Goal: Information Seeking & Learning: Learn about a topic

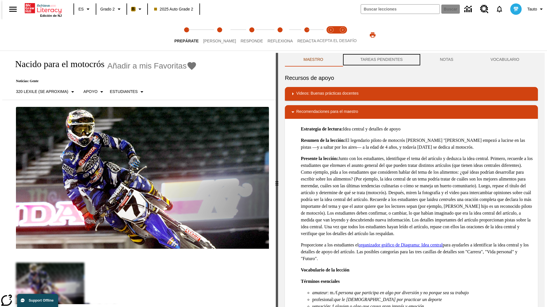
click at [381, 60] on button "TAREAS PENDIENTES" at bounding box center [381, 60] width 79 height 14
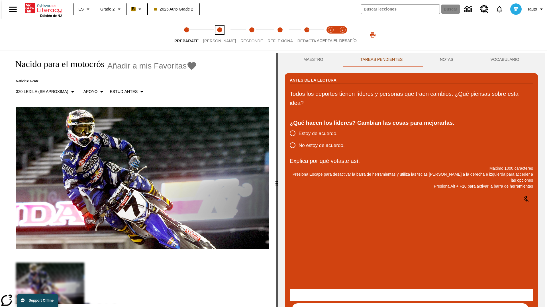
click at [215, 35] on span "Lee" at bounding box center [219, 39] width 33 height 10
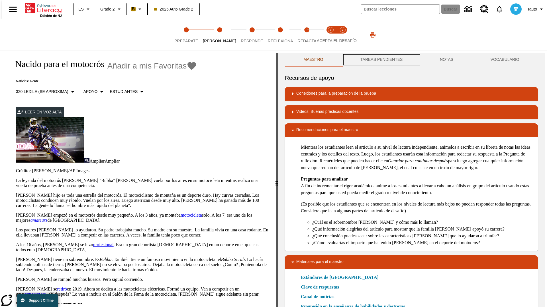
scroll to position [0, 0]
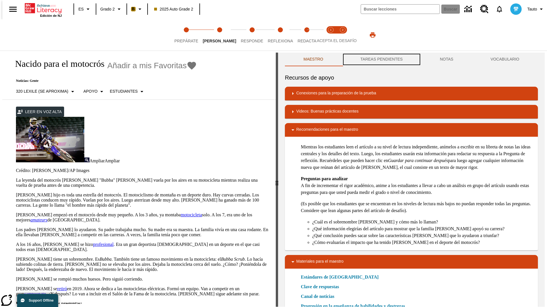
click at [381, 60] on button "TAREAS PENDIENTES" at bounding box center [381, 60] width 79 height 14
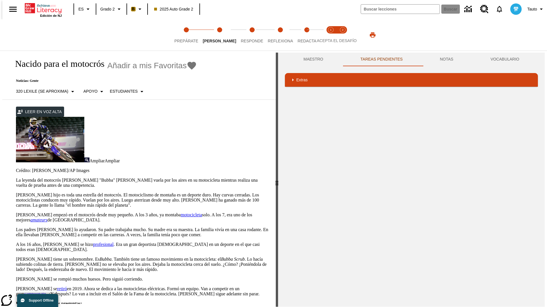
click at [16, 193] on p "James Stewart hijo es toda una estrella del motocrós. El motociclismo de montañ…" at bounding box center [142, 200] width 253 height 15
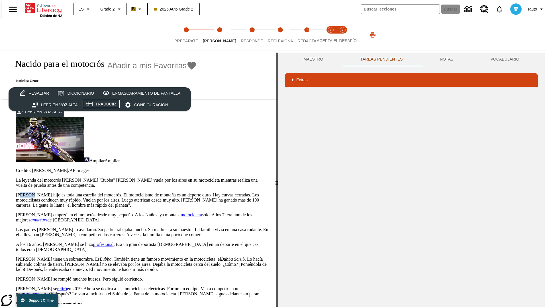
click at [101, 105] on div "Traducir" at bounding box center [105, 104] width 20 height 7
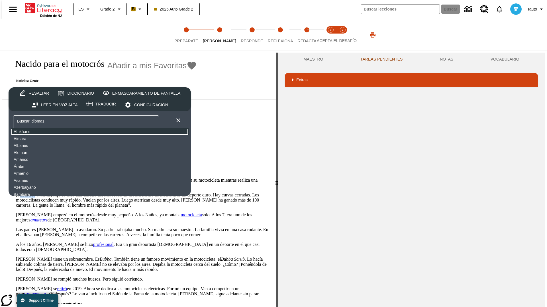
click at [56, 132] on button "Afrikáans" at bounding box center [100, 131] width 178 height 7
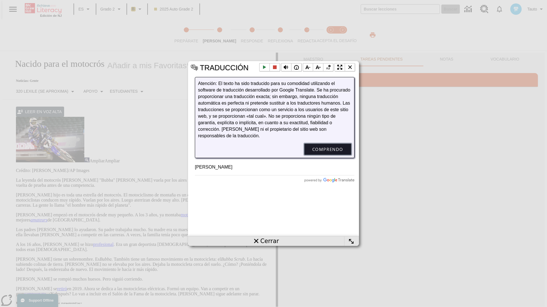
click at [327, 155] on button "Comprendo" at bounding box center [327, 149] width 47 height 11
click at [350, 67] on li "Cerrar la ventana emergente" at bounding box center [349, 67] width 11 height 9
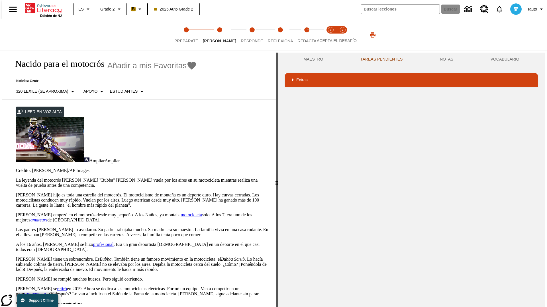
click at [16, 193] on p "James Stewart hijo es toda una estrella del motocrós. El motociclismo de montañ…" at bounding box center [142, 200] width 253 height 15
click at [0, 0] on div "Traducir" at bounding box center [0, 0] width 0 height 0
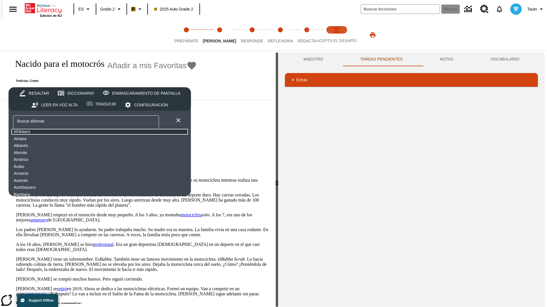
click at [56, 132] on button "Afrikáans" at bounding box center [100, 131] width 178 height 7
